Goal: Obtain resource: Download file/media

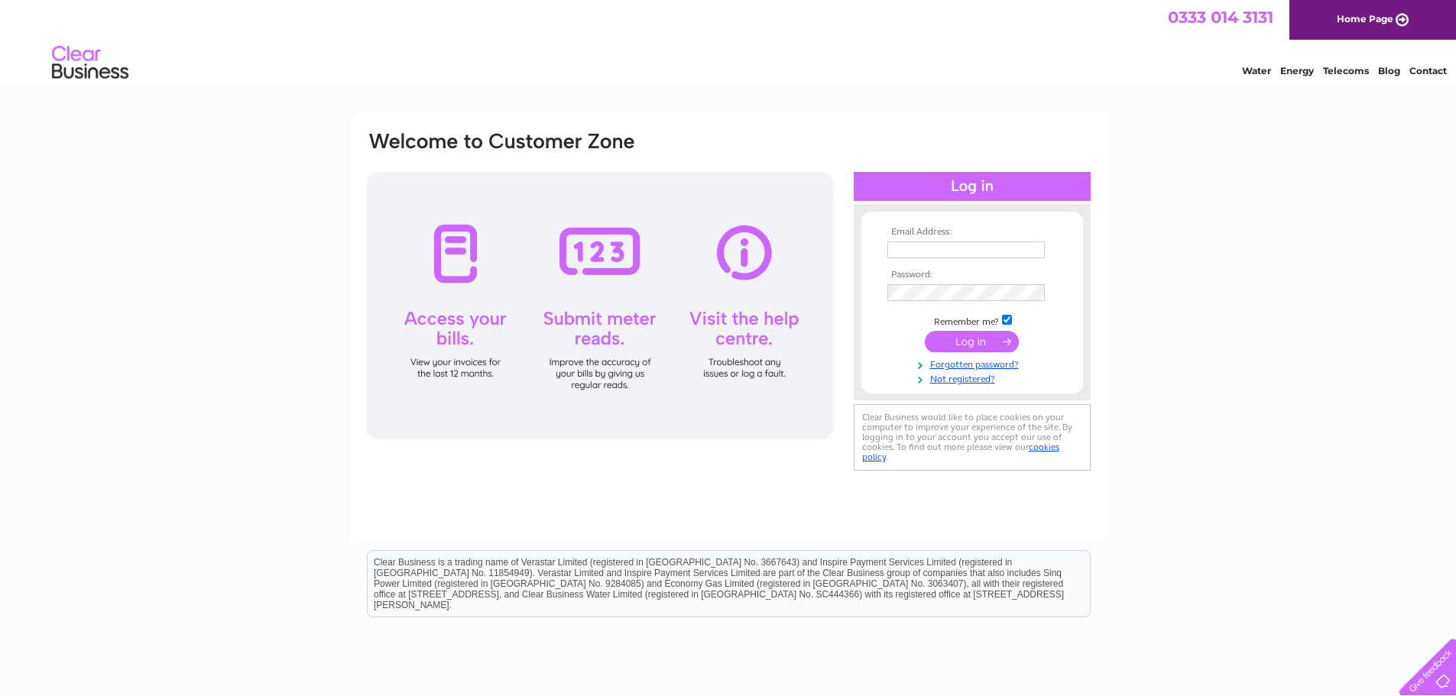
type input "purchaseledger@patersonsquarries.co.uk"
click at [966, 340] on input "submit" at bounding box center [972, 341] width 94 height 21
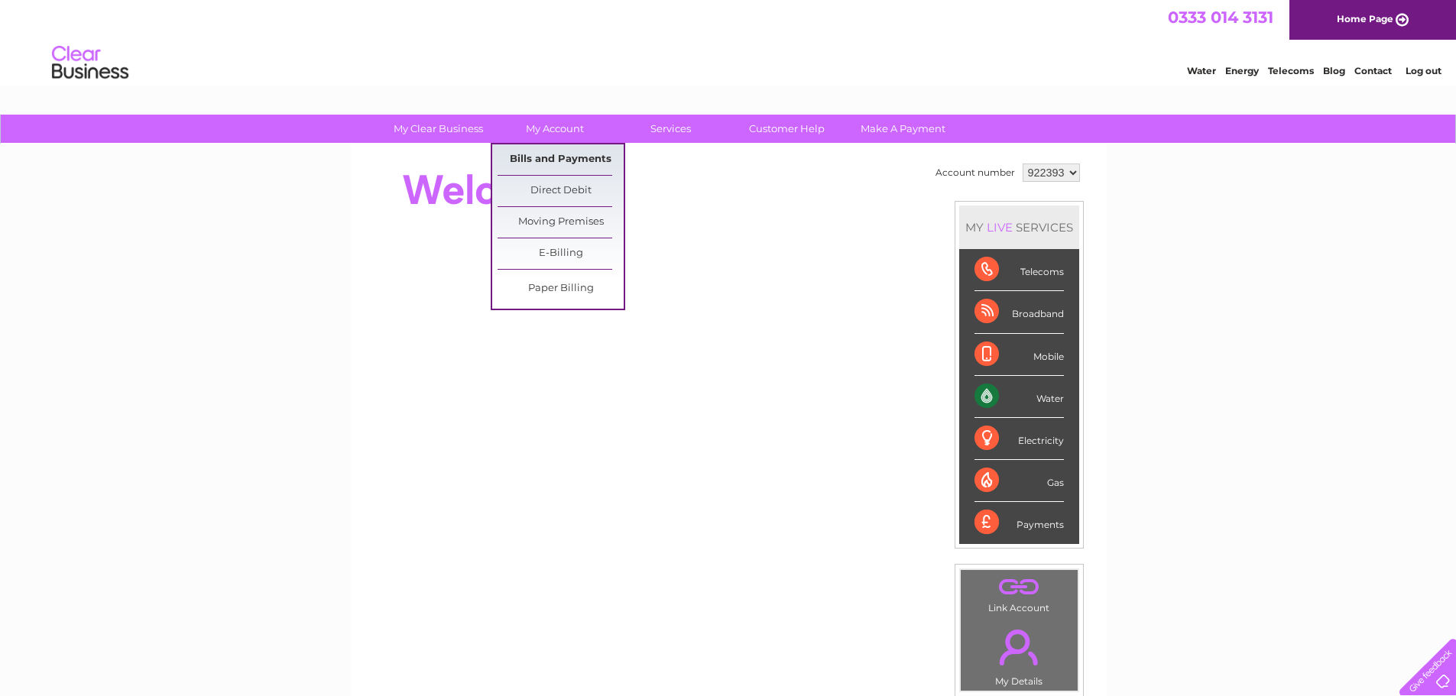
click at [558, 158] on link "Bills and Payments" at bounding box center [561, 159] width 126 height 31
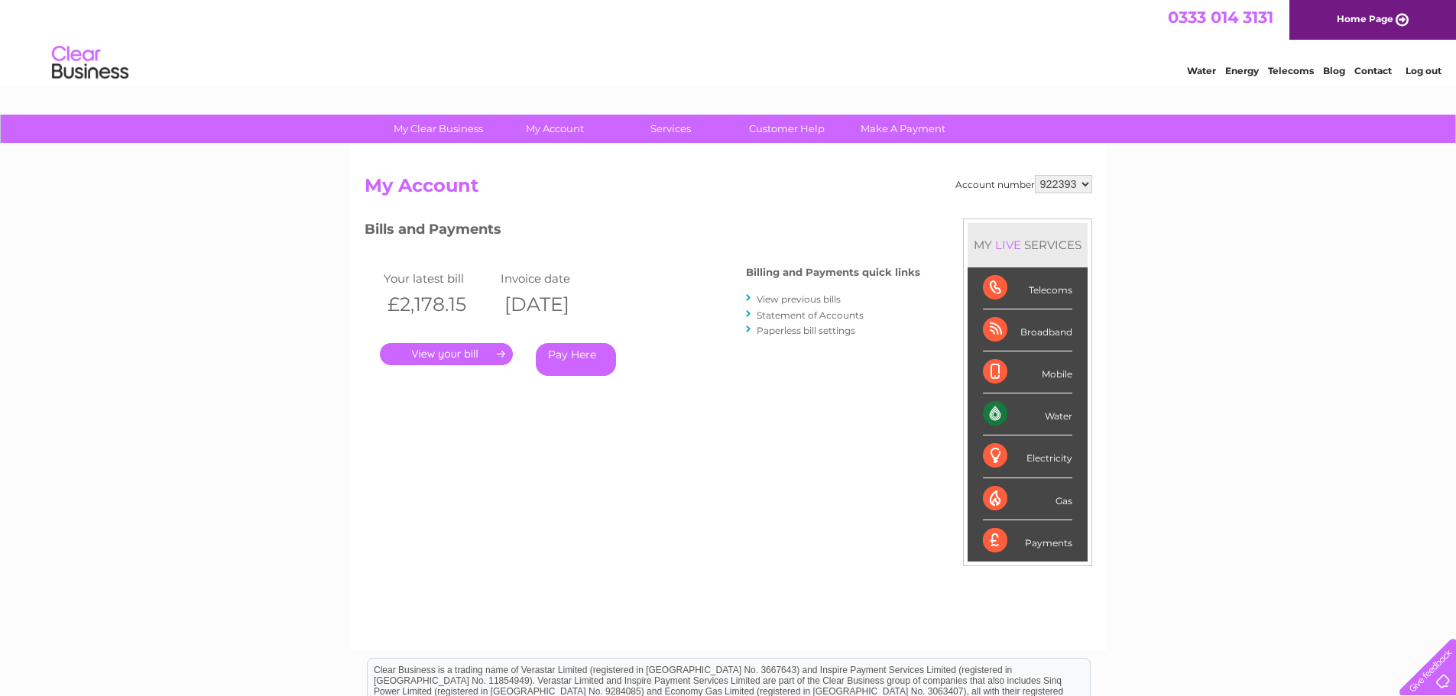
click at [457, 348] on link "." at bounding box center [446, 354] width 133 height 22
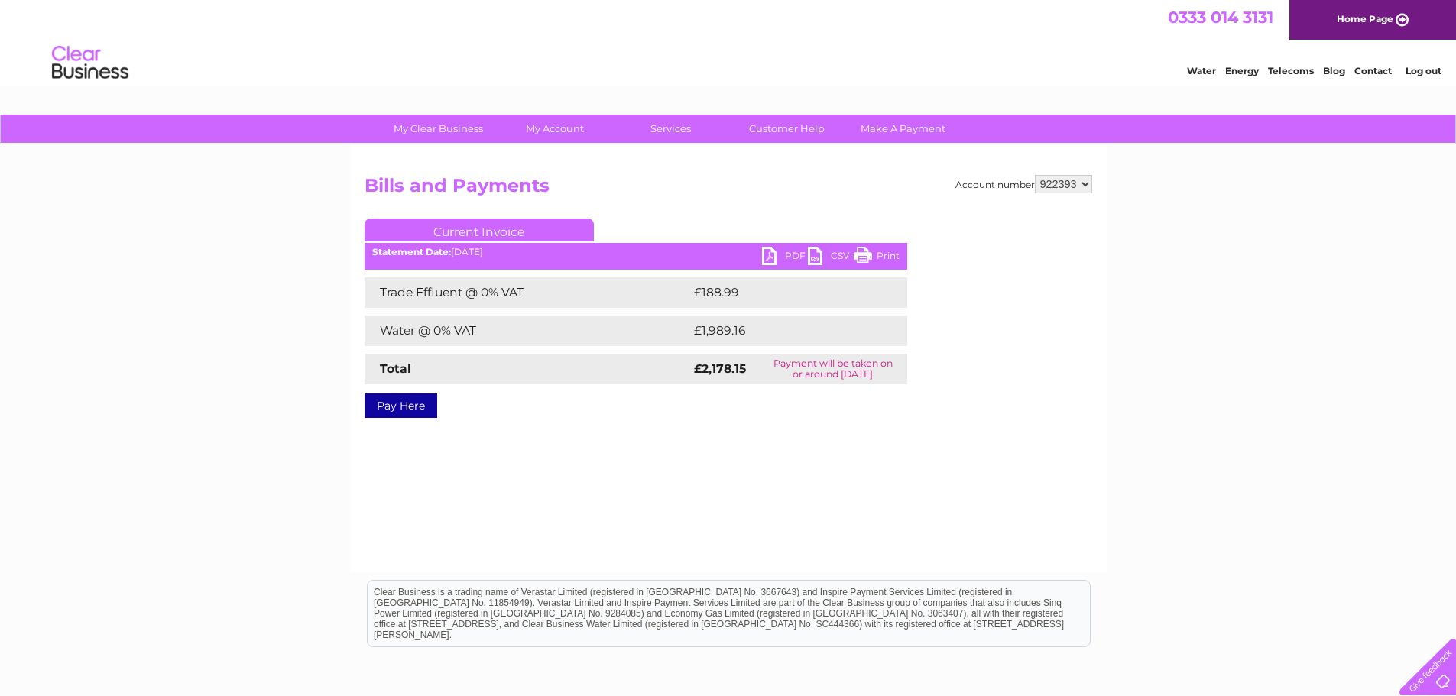
click at [782, 261] on link "PDF" at bounding box center [785, 258] width 46 height 22
